Goal: Task Accomplishment & Management: Use online tool/utility

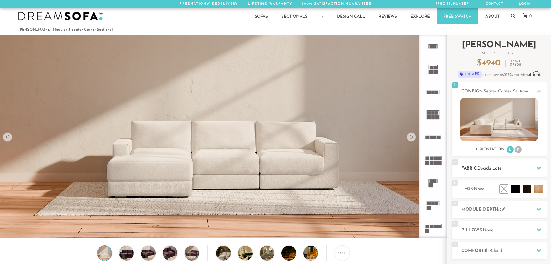
click at [538, 167] on icon at bounding box center [539, 168] width 5 height 5
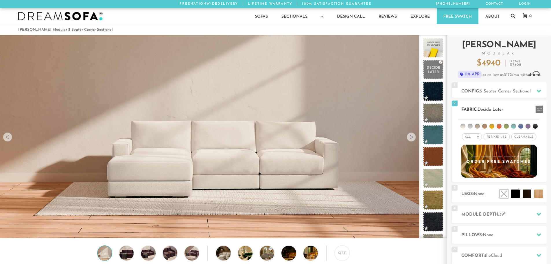
click at [483, 126] on li at bounding box center [484, 126] width 5 height 5
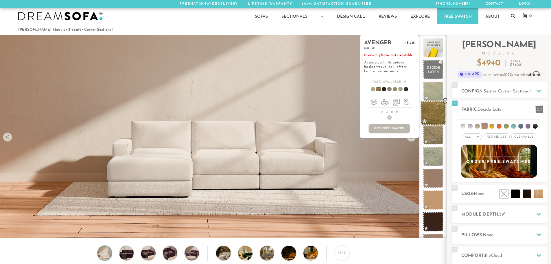
click at [429, 115] on span at bounding box center [433, 113] width 26 height 25
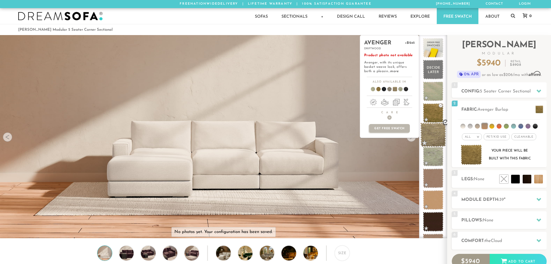
click at [430, 135] on span at bounding box center [433, 134] width 26 height 25
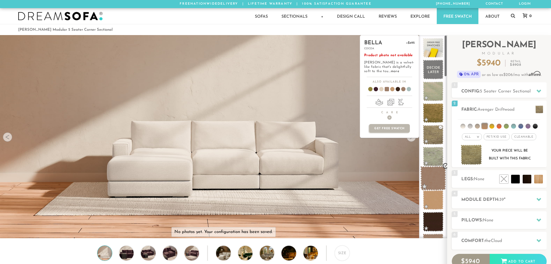
click at [433, 178] on span at bounding box center [433, 178] width 26 height 25
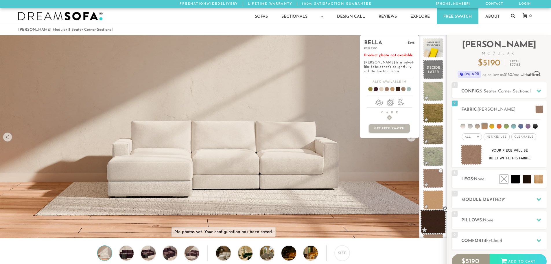
click at [439, 222] on span at bounding box center [433, 221] width 26 height 25
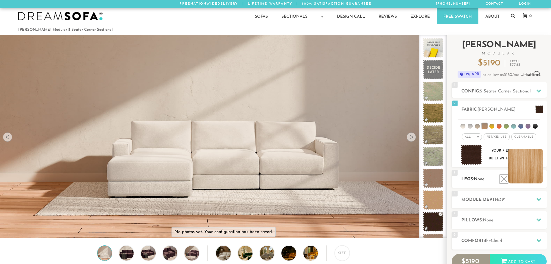
click at [540, 178] on li at bounding box center [525, 165] width 35 height 35
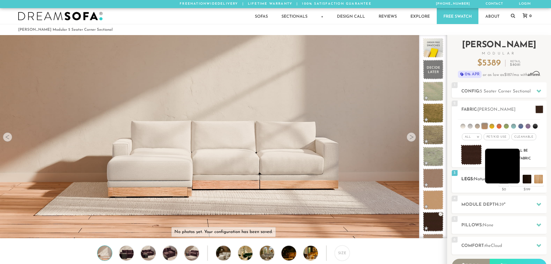
click at [514, 180] on li at bounding box center [502, 165] width 35 height 35
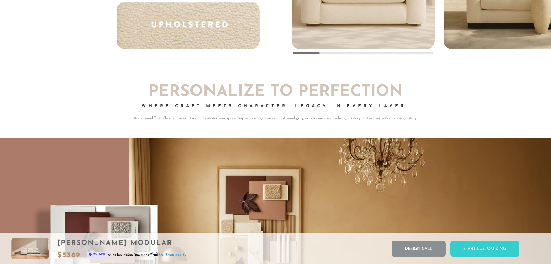
scroll to position [4703, 0]
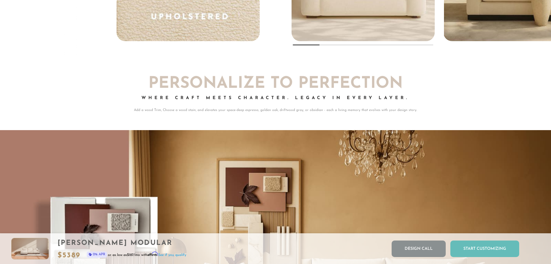
click at [477, 251] on div "Start Customizing" at bounding box center [485, 248] width 69 height 16
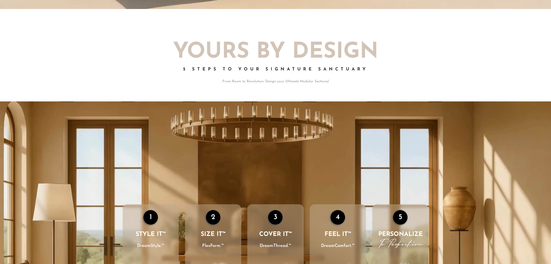
scroll to position [0, 0]
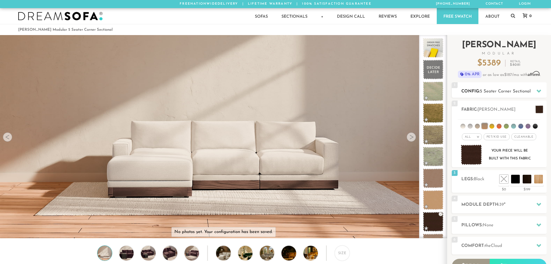
click at [536, 94] on div at bounding box center [539, 91] width 12 height 12
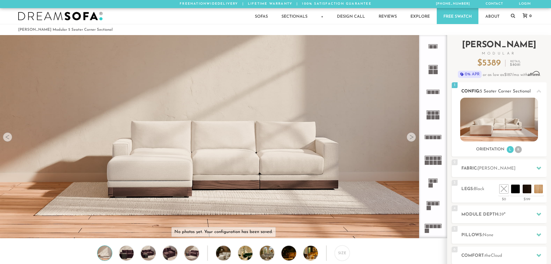
click at [520, 150] on li "R" at bounding box center [518, 149] width 7 height 7
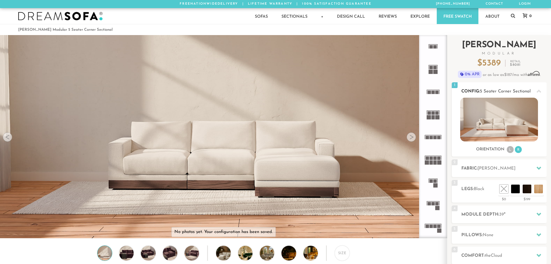
click at [508, 150] on li "L" at bounding box center [510, 149] width 7 height 7
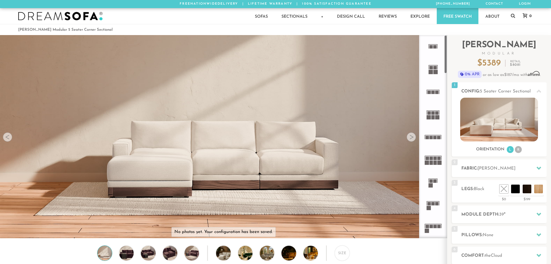
click at [434, 115] on rect at bounding box center [433, 117] width 3 height 4
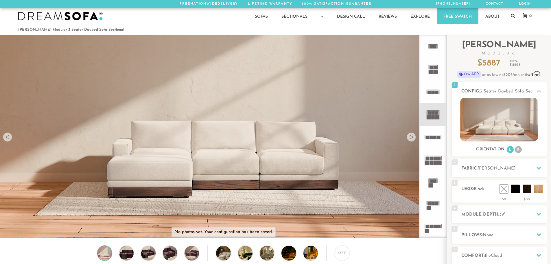
click at [434, 138] on rect at bounding box center [435, 137] width 3 height 3
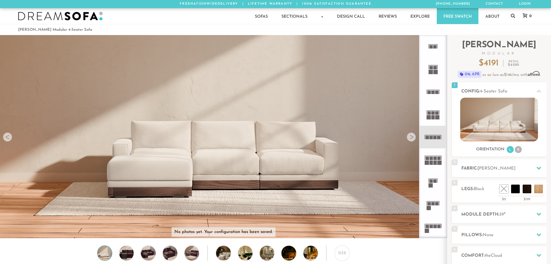
click at [439, 157] on rect at bounding box center [439, 158] width 3 height 3
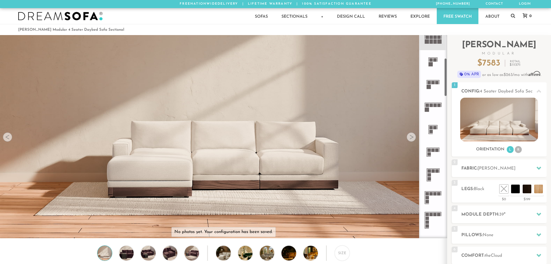
scroll to position [122, 0]
click at [429, 190] on icon at bounding box center [433, 196] width 23 height 23
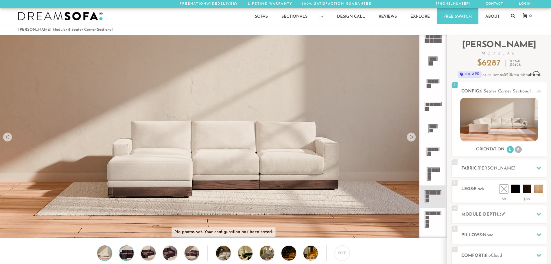
click at [121, 258] on img at bounding box center [126, 252] width 17 height 14
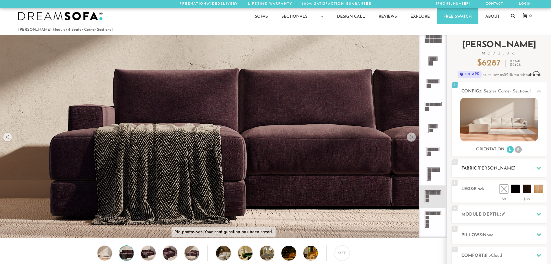
click at [538, 164] on div at bounding box center [539, 168] width 12 height 12
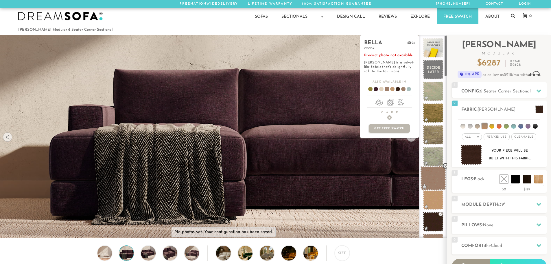
click at [427, 178] on span at bounding box center [433, 178] width 26 height 25
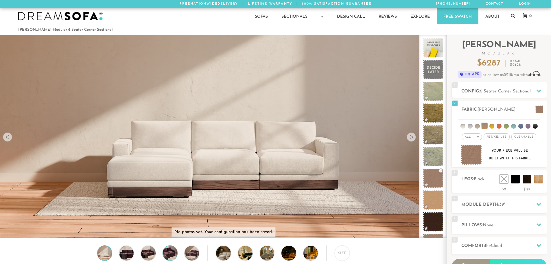
click at [169, 254] on img at bounding box center [169, 252] width 17 height 14
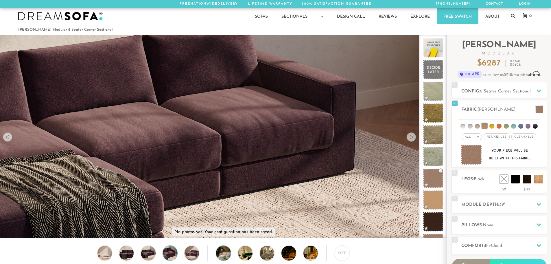
click at [222, 258] on img at bounding box center [229, 252] width 26 height 14
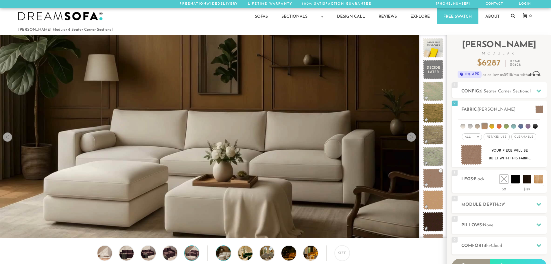
click at [191, 257] on img at bounding box center [191, 252] width 17 height 14
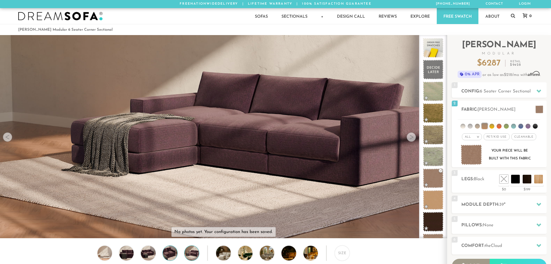
click at [171, 254] on img at bounding box center [169, 252] width 17 height 14
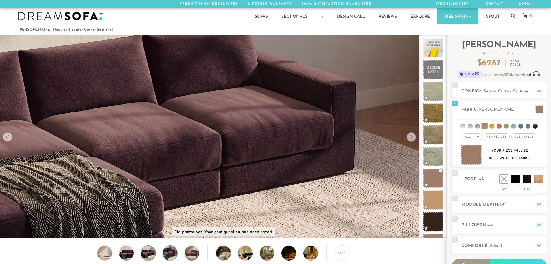
click at [151, 256] on img at bounding box center [147, 252] width 17 height 14
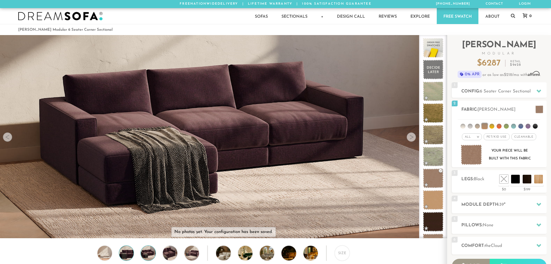
click at [126, 252] on img at bounding box center [126, 252] width 17 height 14
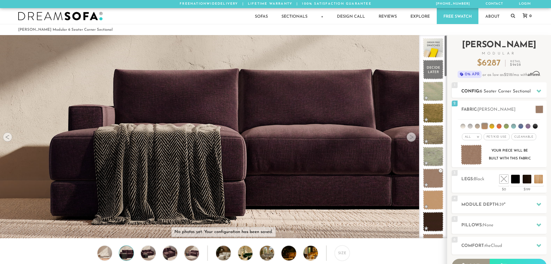
click at [527, 92] on span "6 Seater Corner Sectional" at bounding box center [505, 91] width 51 height 4
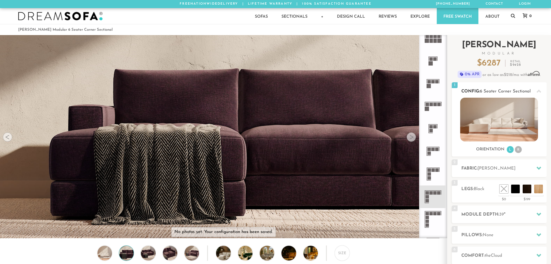
click at [510, 150] on li "L" at bounding box center [510, 149] width 7 height 7
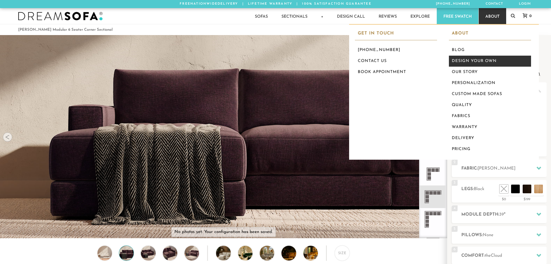
click at [485, 60] on link "Design Your Own" at bounding box center [490, 61] width 82 height 11
